Goal: Task Accomplishment & Management: Complete application form

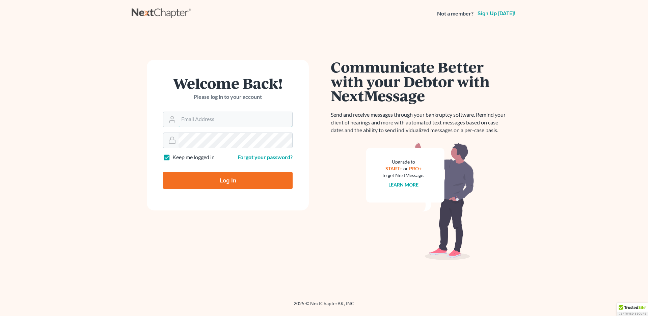
type input "[EMAIL_ADDRESS][DOMAIN_NAME]"
click at [215, 176] on input "Log In" at bounding box center [228, 180] width 130 height 17
type input "Thinking..."
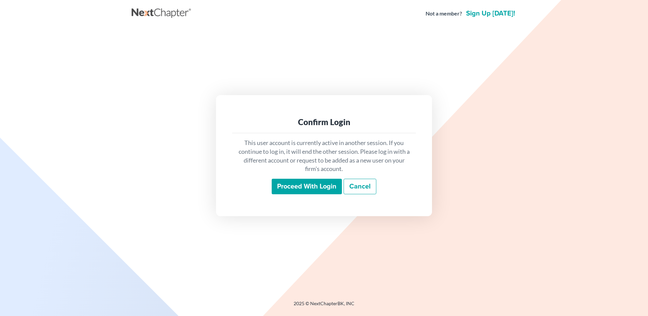
click at [318, 186] on input "Proceed with login" at bounding box center [307, 187] width 70 height 16
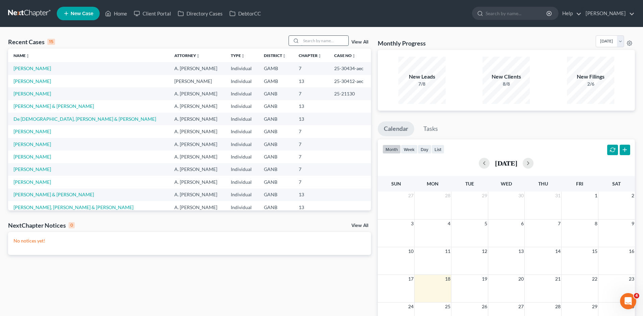
click at [309, 40] on input "search" at bounding box center [324, 41] width 47 height 10
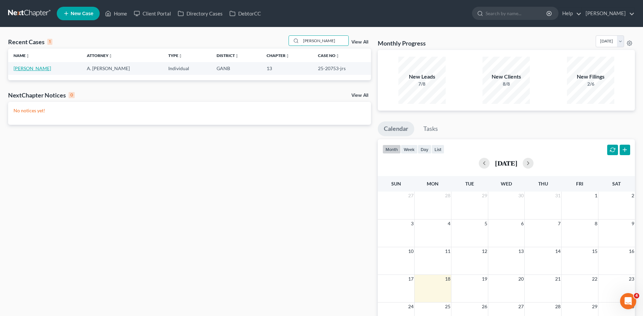
type input "[PERSON_NAME]"
click at [26, 68] on link "[PERSON_NAME]" at bounding box center [32, 69] width 37 height 6
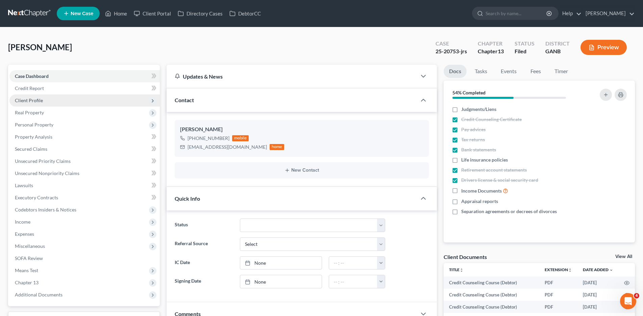
click at [35, 100] on span "Client Profile" at bounding box center [29, 101] width 28 height 6
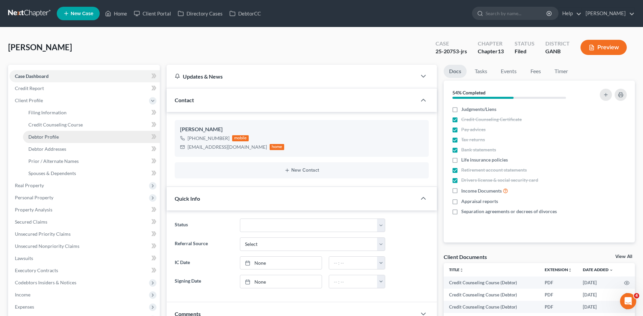
click at [49, 137] on span "Debtor Profile" at bounding box center [43, 137] width 30 height 6
select select "0"
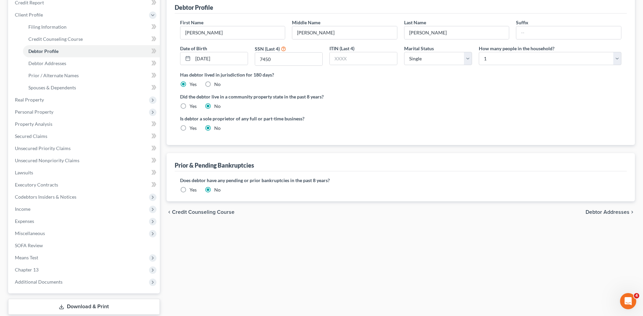
scroll to position [101, 0]
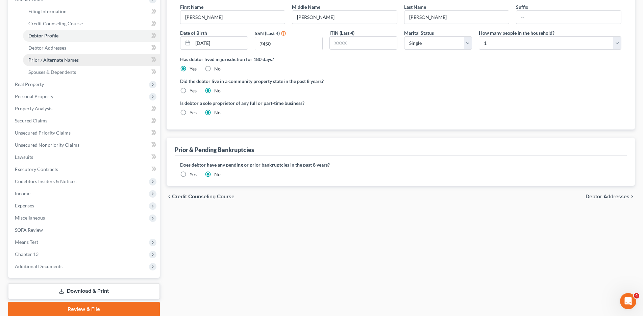
click at [51, 60] on span "Prior / Alternate Names" at bounding box center [53, 60] width 50 height 6
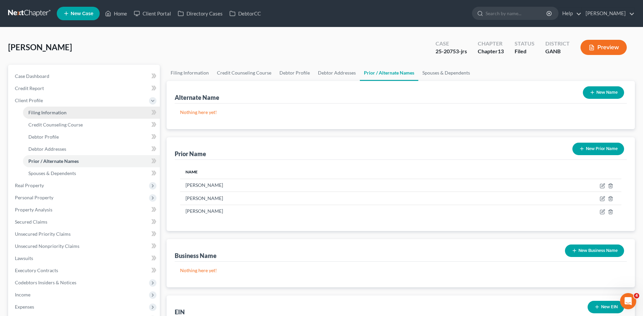
click at [53, 114] on span "Filing Information" at bounding box center [47, 113] width 38 height 6
select select "1"
select select "0"
select select "3"
select select "10"
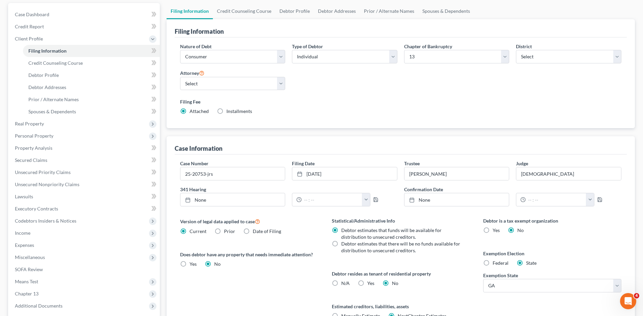
scroll to position [61, 0]
click at [52, 100] on span "Prior / Alternate Names" at bounding box center [53, 100] width 50 height 6
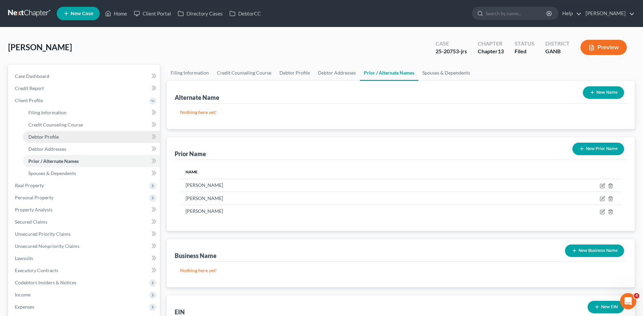
click at [48, 137] on span "Debtor Profile" at bounding box center [43, 137] width 30 height 6
select select "0"
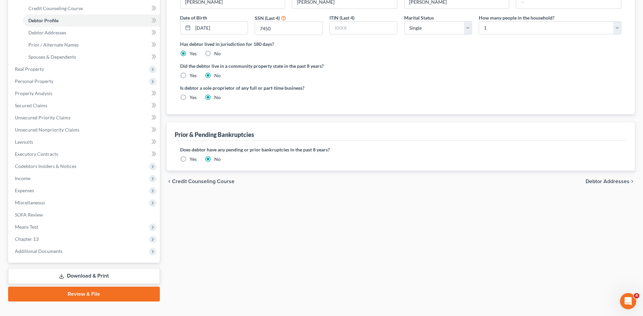
scroll to position [128, 0]
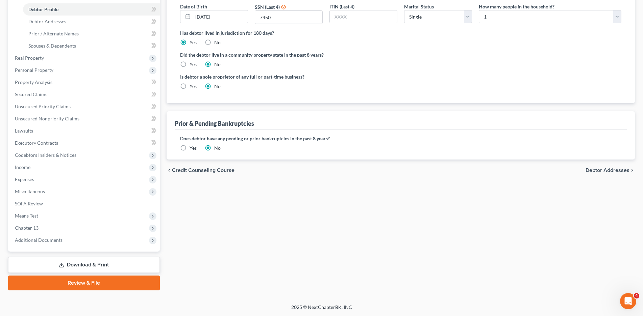
click at [189, 147] on label "Yes" at bounding box center [192, 148] width 7 height 7
click at [192, 147] on input "Yes" at bounding box center [194, 147] width 4 height 4
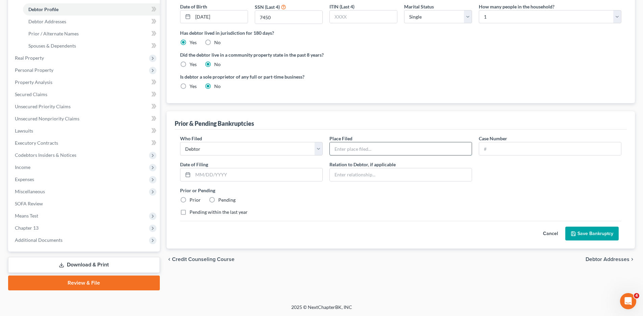
click at [366, 152] on input "text" at bounding box center [401, 149] width 142 height 13
click at [317, 152] on select "Debtor Other" at bounding box center [251, 149] width 143 height 14
click at [357, 147] on input "text" at bounding box center [401, 149] width 142 height 13
click at [340, 147] on input "text" at bounding box center [401, 149] width 142 height 13
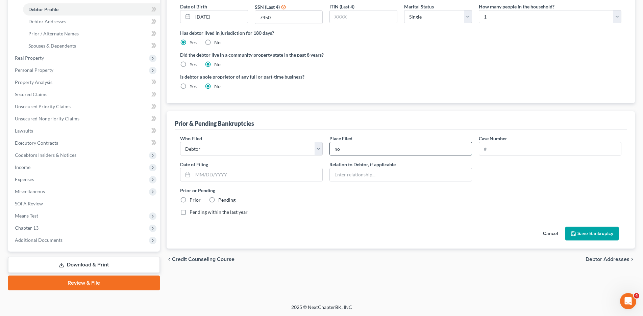
type input "n"
type input "[GEOGRAPHIC_DATA][US_STATE]"
type input "13-BK-21889"
type input "[DATE]"
click at [189, 198] on label "Prior" at bounding box center [194, 200] width 11 height 7
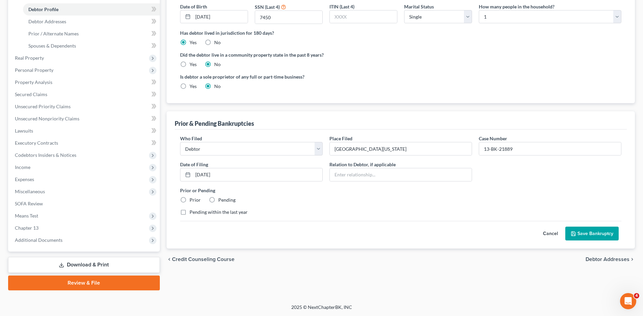
click at [192, 198] on input "Prior" at bounding box center [194, 199] width 4 height 4
radio input "true"
click at [584, 230] on button "Save Bankruptcy" at bounding box center [591, 234] width 53 height 14
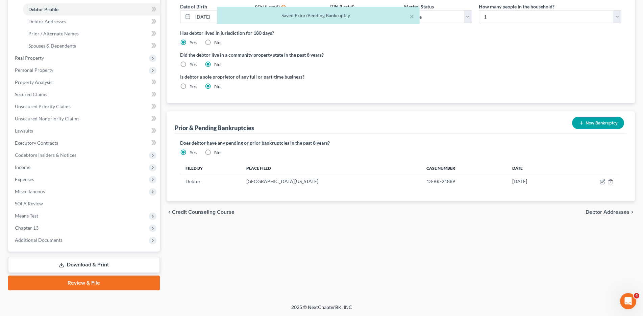
click at [588, 122] on button "New Bankruptcy" at bounding box center [598, 123] width 52 height 12
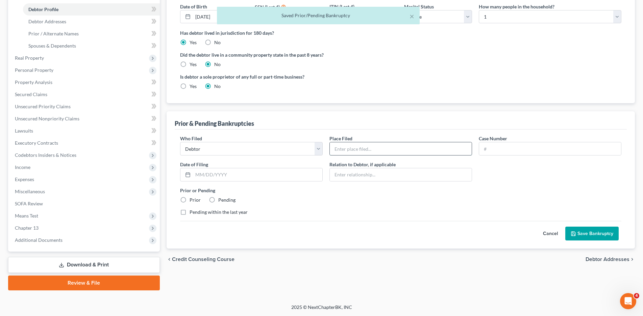
click at [342, 149] on input "text" at bounding box center [401, 149] width 142 height 13
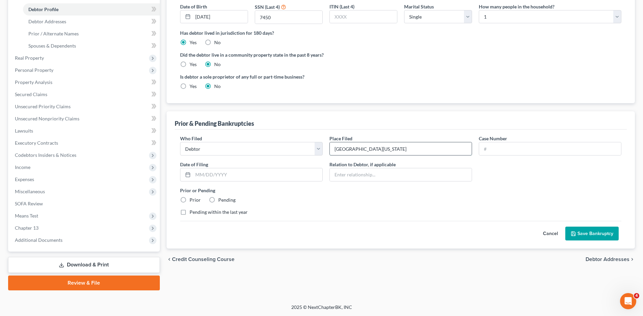
type input "[GEOGRAPHIC_DATA][US_STATE]"
type input "01-BK-85217"
type input "[DATE]"
click at [189, 199] on label "Prior" at bounding box center [194, 200] width 11 height 7
click at [192, 199] on input "Prior" at bounding box center [194, 199] width 4 height 4
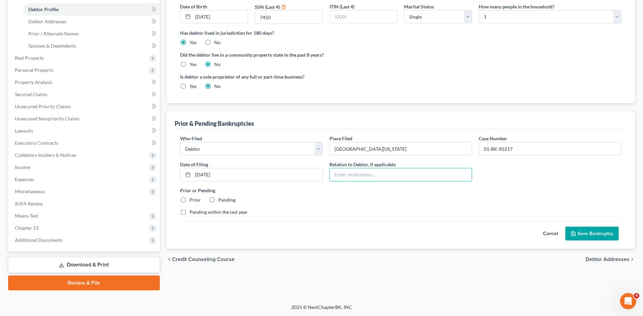
radio input "true"
click at [579, 232] on button "Save Bankruptcy" at bounding box center [591, 234] width 53 height 14
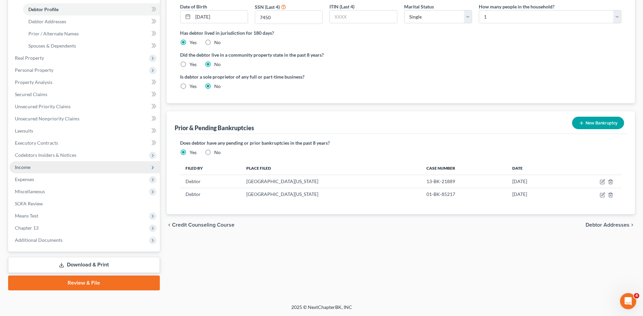
click at [20, 171] on span "Income" at bounding box center [84, 167] width 150 height 12
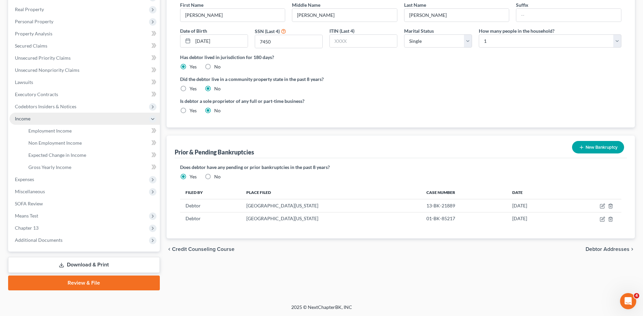
scroll to position [103, 0]
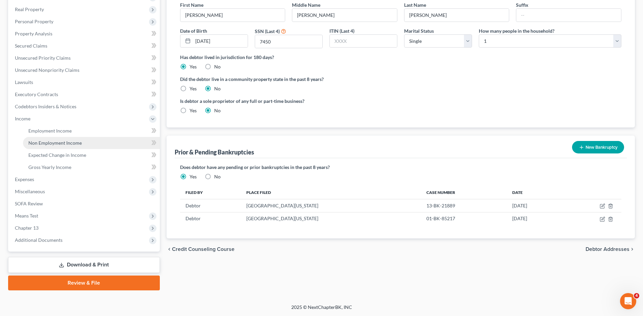
click at [54, 146] on link "Non Employment Income" at bounding box center [91, 143] width 137 height 12
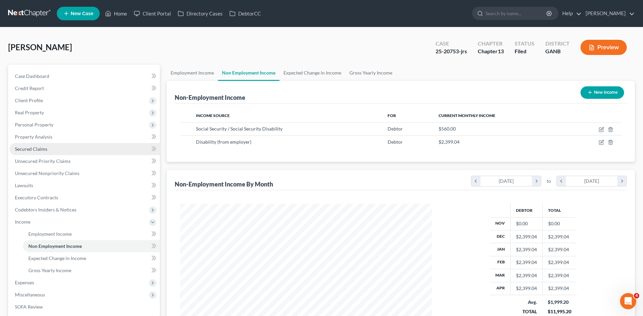
scroll to position [126, 265]
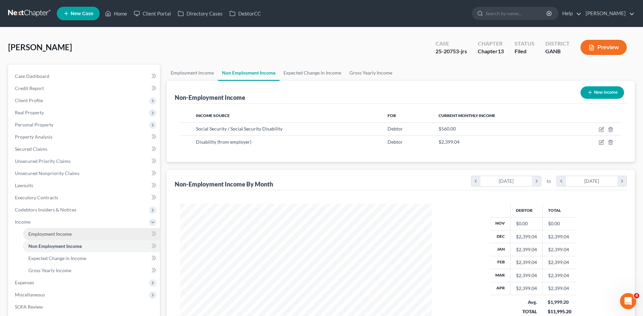
click at [53, 235] on span "Employment Income" at bounding box center [49, 234] width 43 height 6
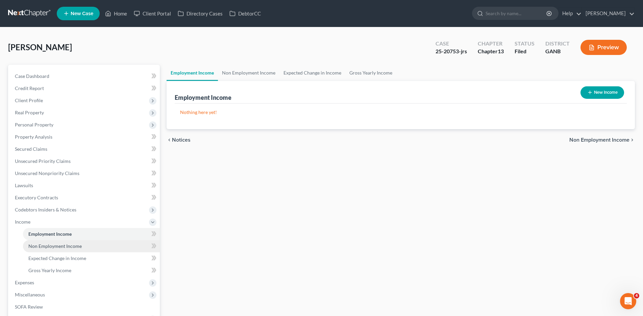
click at [60, 250] on link "Non Employment Income" at bounding box center [91, 246] width 137 height 12
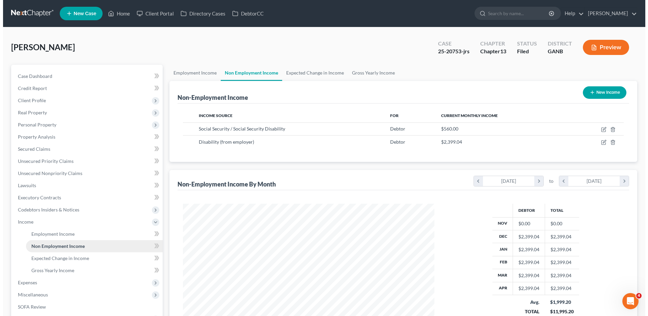
scroll to position [126, 265]
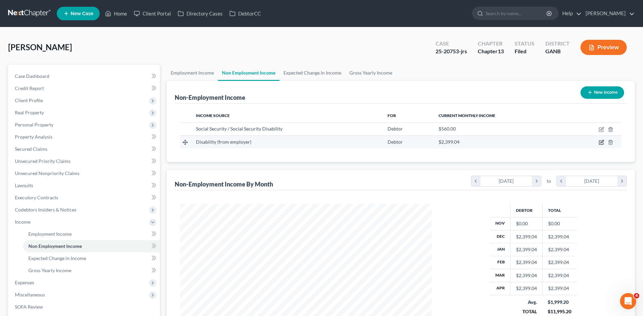
click at [601, 143] on icon "button" at bounding box center [601, 142] width 3 height 3
select select "1"
select select "0"
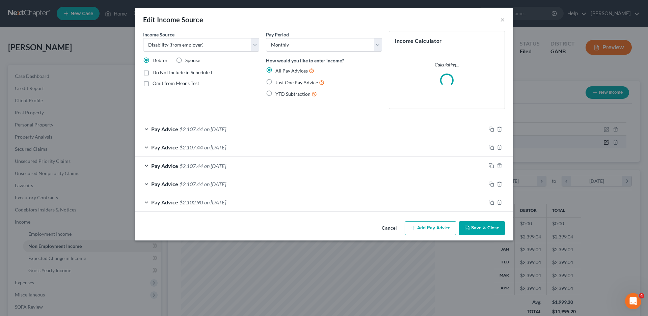
scroll to position [127, 268]
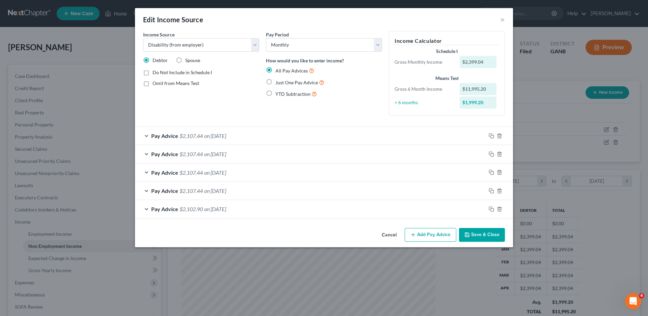
click at [434, 237] on button "Add Pay Advice" at bounding box center [431, 235] width 52 height 14
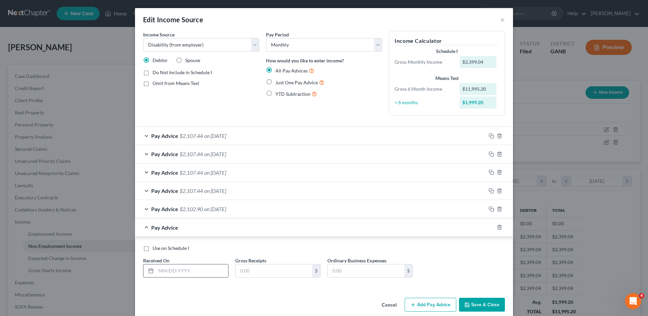
click at [162, 272] on input "text" at bounding box center [192, 271] width 72 height 13
type input "[DATE]"
type input "849.00"
click at [432, 304] on button "Add Pay Advice" at bounding box center [431, 305] width 52 height 14
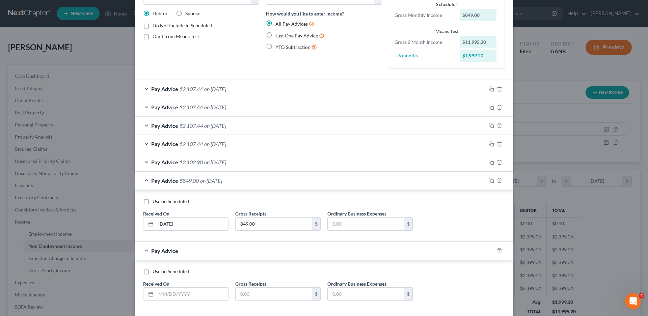
scroll to position [79, 0]
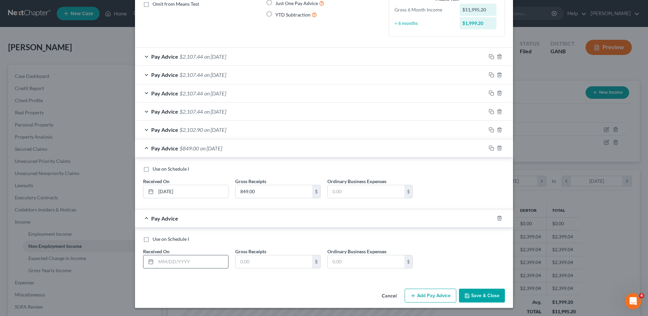
click at [172, 265] on input "text" at bounding box center [192, 262] width 72 height 13
type input "[DATE]"
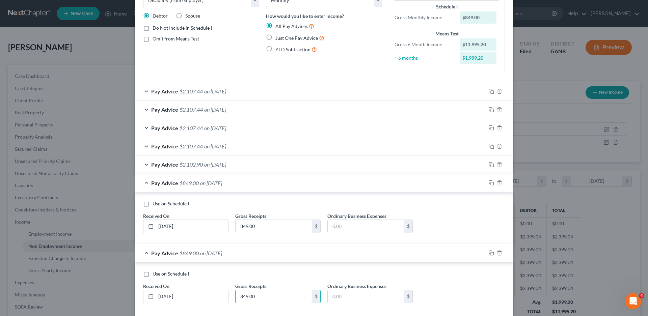
scroll to position [0, 0]
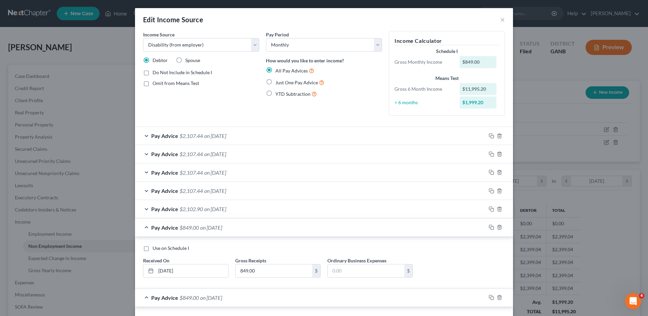
type input "849.00"
click at [276, 80] on label "Just One Pay Advice" at bounding box center [300, 83] width 49 height 8
click at [278, 80] on input "Just One Pay Advice" at bounding box center [280, 81] width 4 height 4
radio input "true"
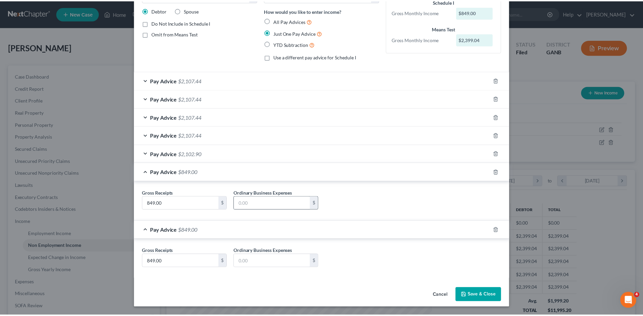
scroll to position [50, 0]
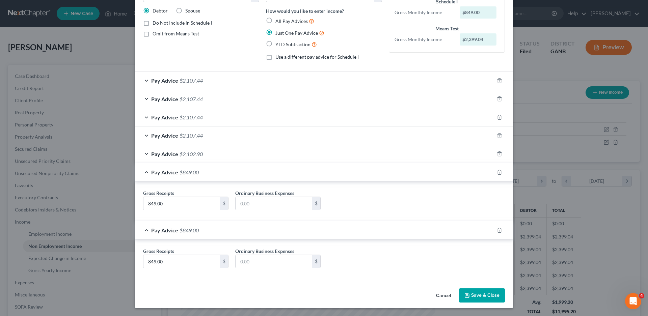
click at [490, 295] on button "Save & Close" at bounding box center [482, 296] width 46 height 14
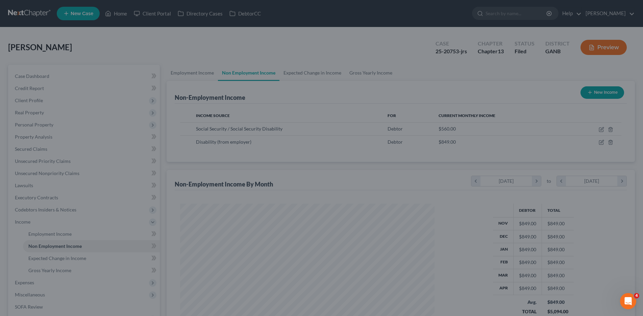
scroll to position [337621, 337482]
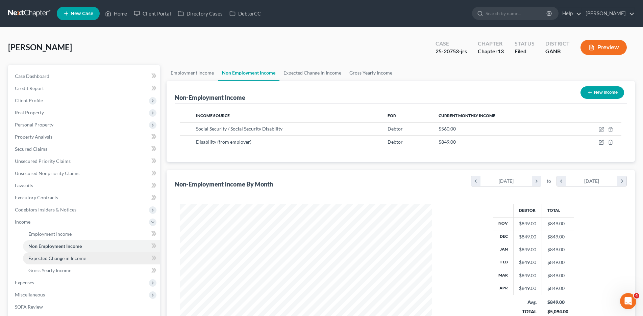
click at [59, 259] on span "Expected Change in Income" at bounding box center [57, 259] width 58 height 6
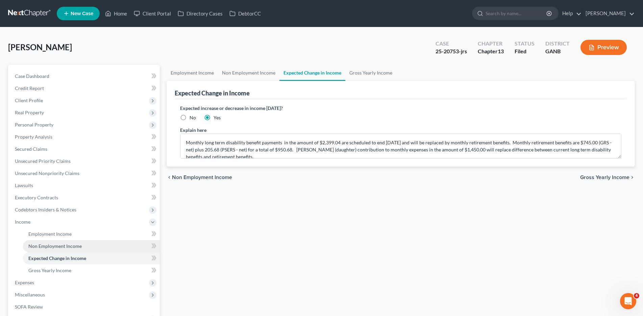
click at [49, 244] on span "Non Employment Income" at bounding box center [54, 247] width 53 height 6
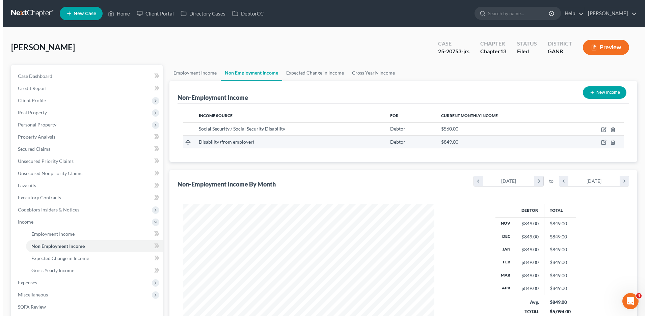
scroll to position [126, 265]
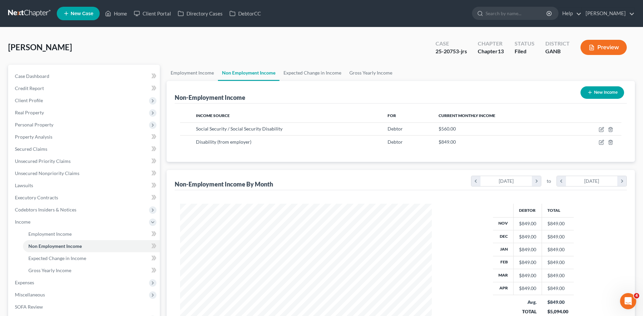
click at [599, 88] on button "New Income" at bounding box center [602, 92] width 44 height 12
select select "0"
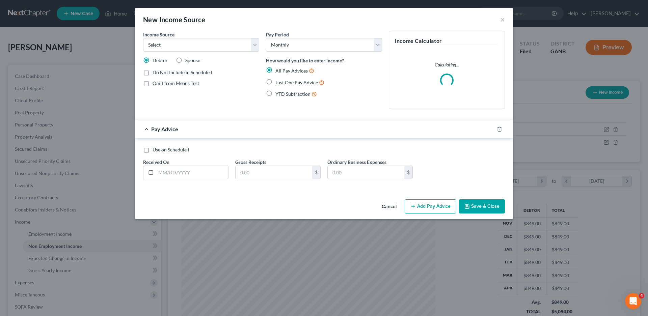
scroll to position [127, 268]
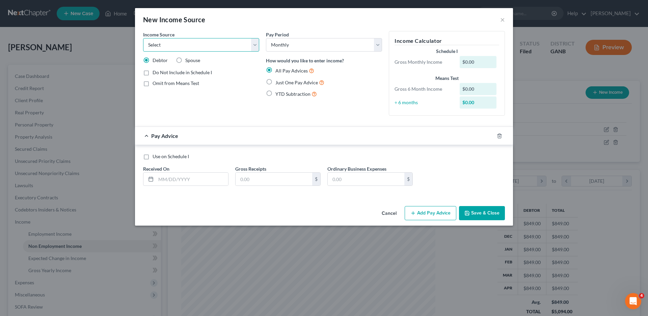
click at [158, 45] on select "Select Unemployment Disability (from employer) Pension Retirement Social Securi…" at bounding box center [201, 45] width 116 height 14
select select "8"
click at [143, 38] on select "Select Unemployment Disability (from employer) Pension Retirement Social Securi…" at bounding box center [201, 45] width 116 height 14
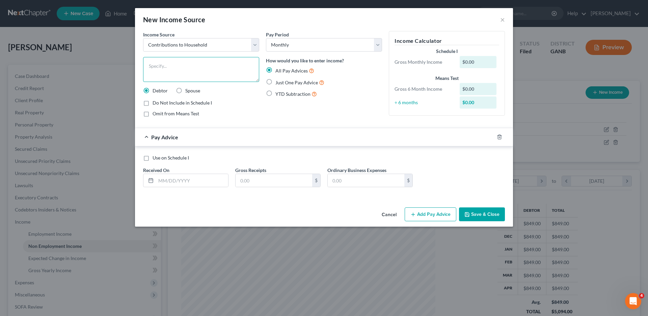
click at [157, 62] on textarea at bounding box center [201, 69] width 116 height 25
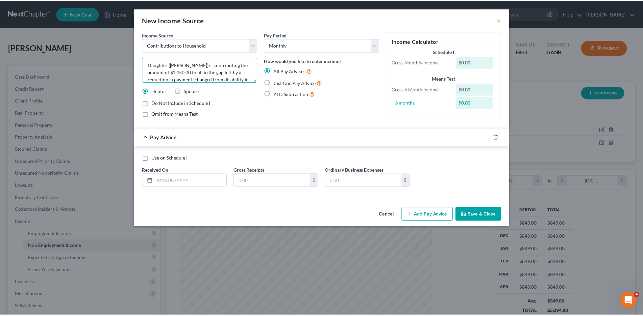
scroll to position [8, 0]
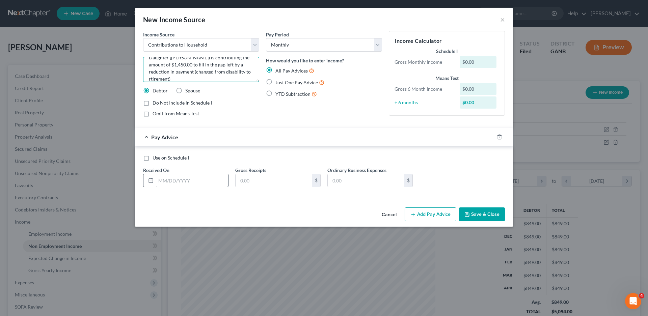
type textarea "Daughter ([PERSON_NAME]) is contributing the amount of $1,450.00 to fill in the…"
click at [169, 180] on input "text" at bounding box center [192, 180] width 72 height 13
type input "[DATE]"
type input "1,450.00"
click at [484, 212] on button "Save & Close" at bounding box center [482, 215] width 46 height 14
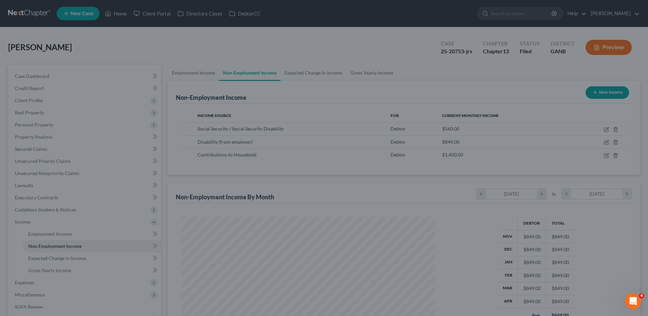
scroll to position [337621, 337482]
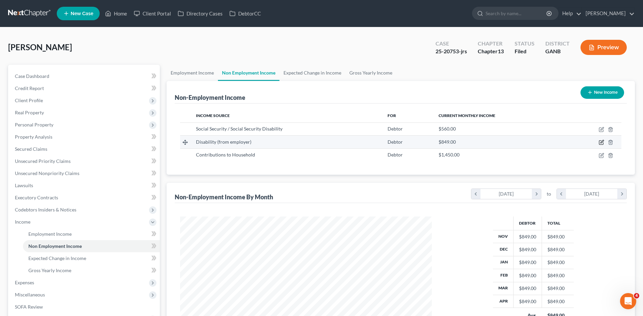
click at [600, 142] on icon "button" at bounding box center [600, 142] width 5 height 5
select select "1"
select select "0"
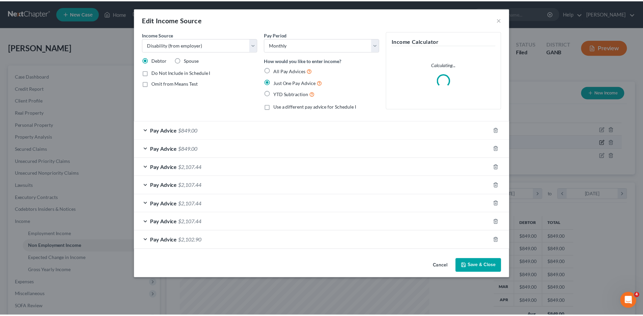
scroll to position [127, 268]
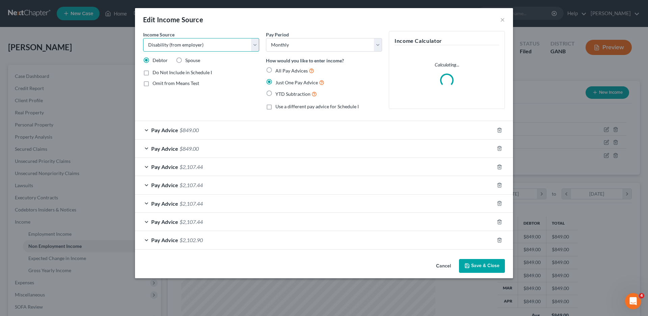
click at [254, 46] on select "Select Unemployment Disability (from employer) Pension Retirement Social Securi…" at bounding box center [201, 45] width 116 height 14
select select "3"
click at [143, 38] on select "Select Unemployment Disability (from employer) Pension Retirement Social Securi…" at bounding box center [201, 45] width 116 height 14
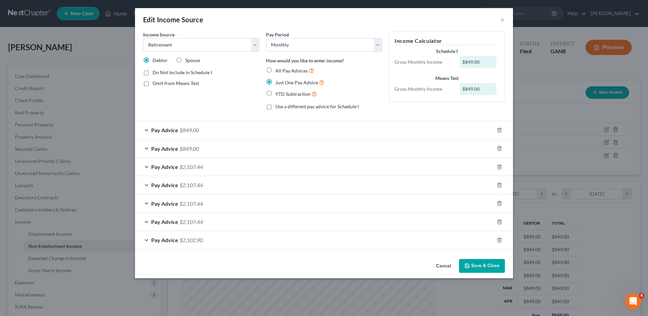
drag, startPoint x: 483, startPoint y: 265, endPoint x: 479, endPoint y: 265, distance: 3.4
click at [482, 265] on button "Save & Close" at bounding box center [482, 266] width 46 height 14
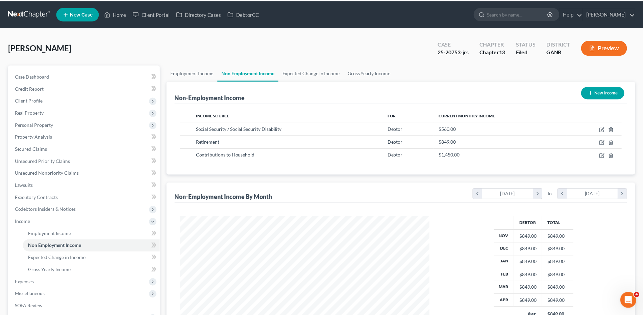
scroll to position [337621, 337482]
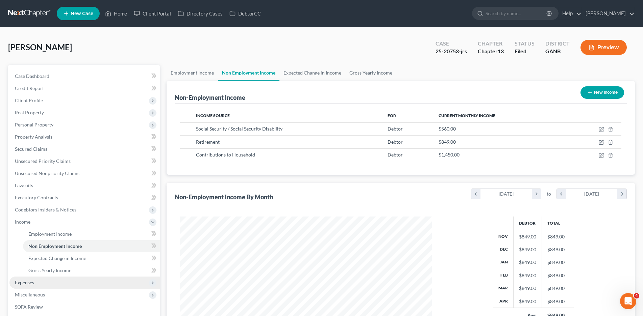
click at [21, 285] on span "Expenses" at bounding box center [24, 283] width 19 height 6
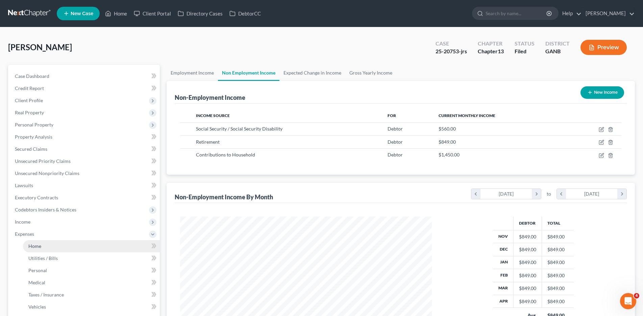
click at [38, 246] on span "Home" at bounding box center [34, 247] width 13 height 6
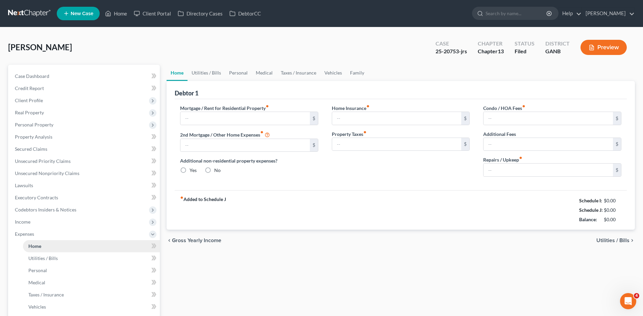
type input "581.00"
type input "0.00"
radio input "true"
type input "135.00"
type input "66.66"
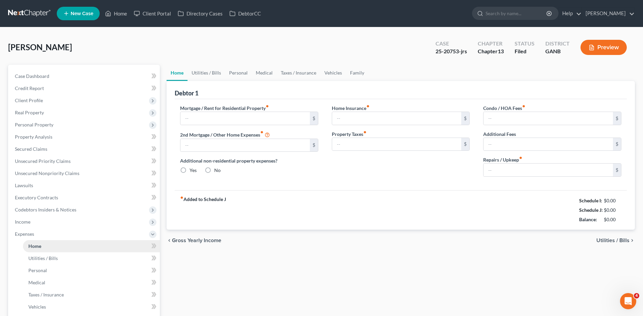
type input "0.00"
type input "119.78"
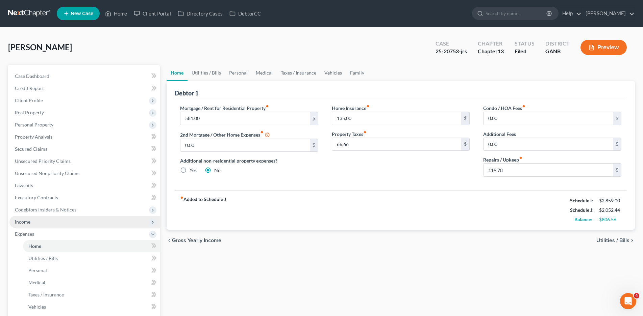
click at [26, 221] on span "Income" at bounding box center [23, 222] width 16 height 6
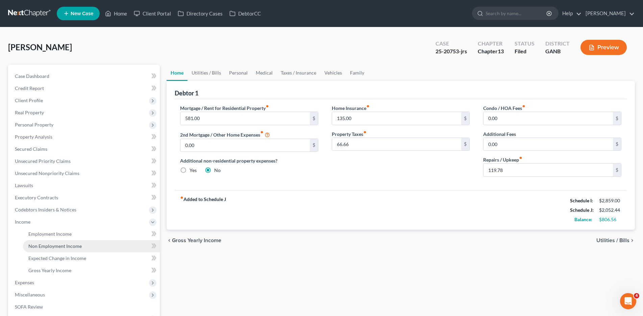
click at [54, 245] on span "Non Employment Income" at bounding box center [54, 247] width 53 height 6
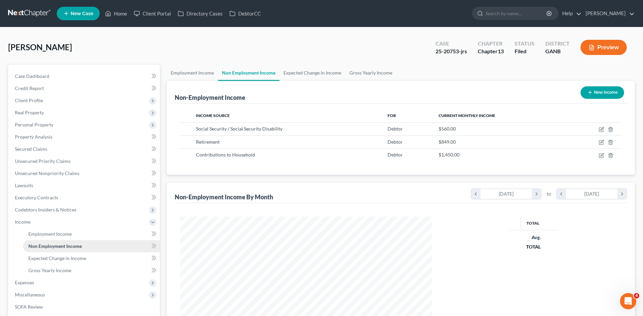
scroll to position [126, 265]
